Goal: Check status: Check status

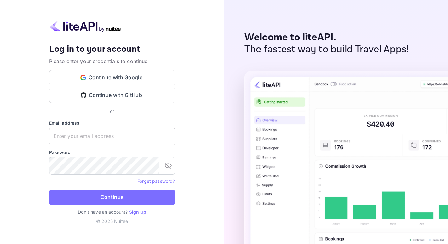
click at [87, 138] on input "text" at bounding box center [112, 136] width 126 height 18
paste input "[EMAIL_ADDRESS][DOMAIN_NAME]"
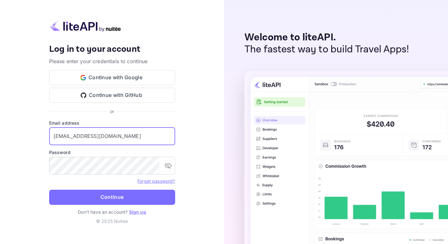
type input "[EMAIL_ADDRESS][DOMAIN_NAME]"
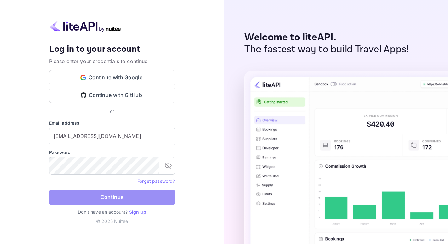
click at [91, 192] on button "Continue" at bounding box center [112, 196] width 126 height 15
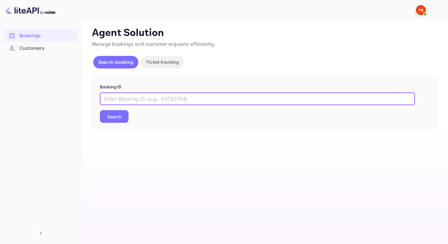
click at [131, 94] on input "text" at bounding box center [257, 98] width 315 height 13
paste input "9870587"
type input "9870587"
click at [100, 110] on button "Search" at bounding box center [114, 116] width 29 height 13
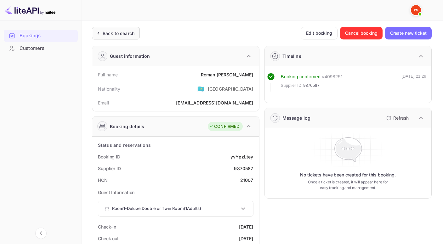
click at [99, 38] on div "Back to search" at bounding box center [116, 33] width 48 height 13
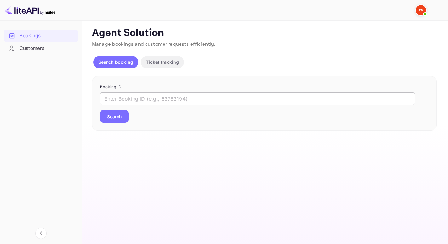
click at [151, 96] on input "text" at bounding box center [257, 98] width 315 height 13
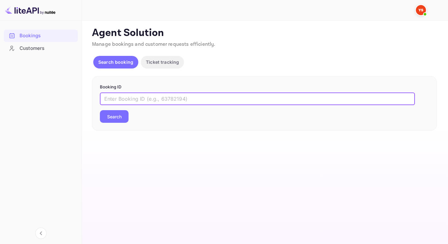
paste input "9350576"
type input "9350576"
click at [100, 110] on button "Search" at bounding box center [114, 116] width 29 height 13
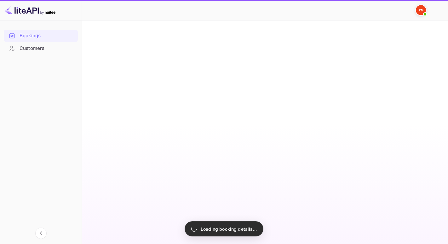
click at [120, 117] on main "Unsaved Changes Ticket Affiliate URL [URL][DOMAIN_NAME] Business partner name N…" at bounding box center [265, 131] width 366 height 223
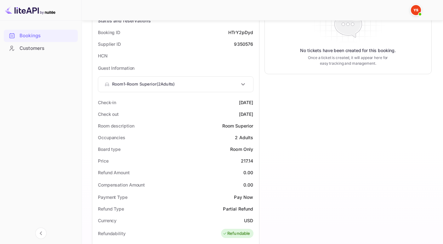
scroll to position [123, 0]
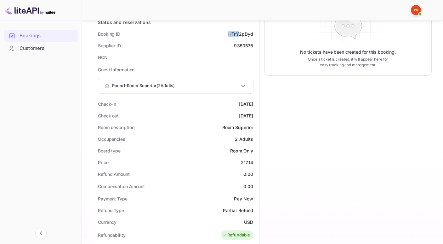
drag, startPoint x: 225, startPoint y: 36, endPoint x: 240, endPoint y: 35, distance: 15.8
click at [240, 35] on div "Booking ID HTrY2pDyd" at bounding box center [176, 34] width 162 height 12
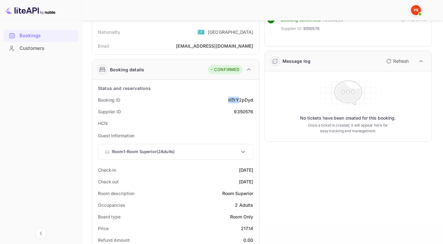
scroll to position [0, 0]
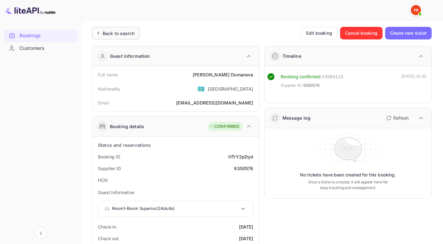
click at [120, 38] on div "Back to search" at bounding box center [116, 33] width 48 height 13
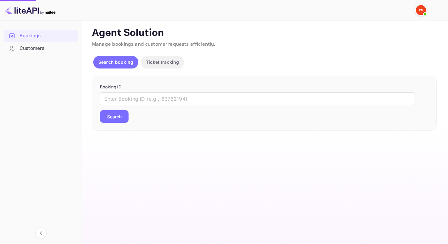
click at [120, 37] on p "Agent Solution" at bounding box center [264, 33] width 345 height 13
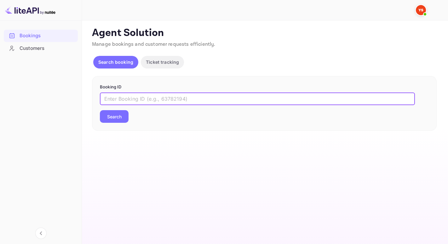
click at [121, 99] on input "text" at bounding box center [257, 98] width 315 height 13
paste input "8637094"
click at [118, 120] on button "Search" at bounding box center [114, 116] width 29 height 13
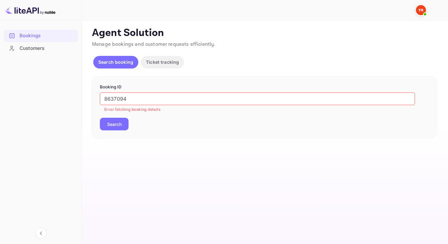
click at [106, 97] on input "8637094" at bounding box center [257, 98] width 315 height 13
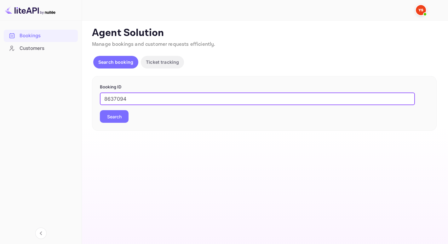
type input "8637094"
click at [100, 110] on button "Search" at bounding box center [114, 116] width 29 height 13
